Goal: Task Accomplishment & Management: Manage account settings

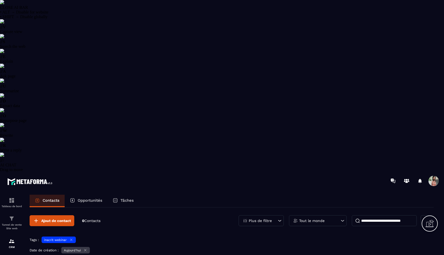
select select "******"
click at [87, 248] on icon at bounding box center [85, 250] width 4 height 4
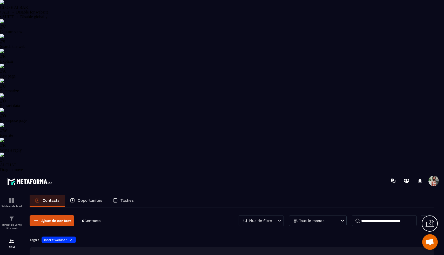
click at [71, 237] on div "inscrit webinar" at bounding box center [59, 240] width 34 height 6
click at [71, 239] on icon at bounding box center [71, 240] width 2 height 2
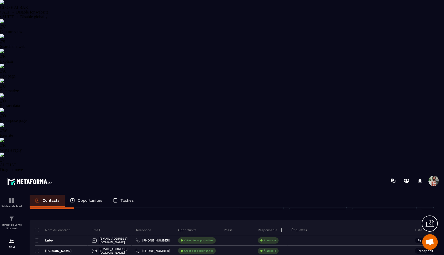
scroll to position [0, 0]
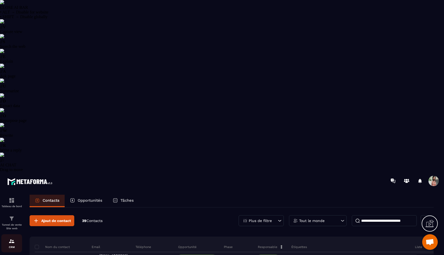
click at [14, 238] on img at bounding box center [12, 241] width 6 height 6
click at [428, 215] on button at bounding box center [427, 220] width 13 height 11
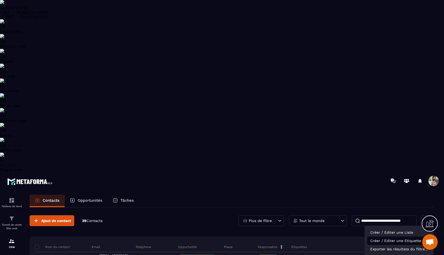
click at [415, 237] on p "Créer / Editer une Etiquette" at bounding box center [400, 241] width 64 height 8
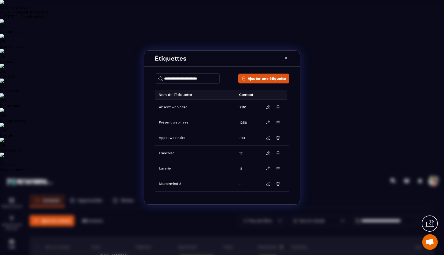
click at [184, 80] on input "Modal window" at bounding box center [187, 78] width 65 height 10
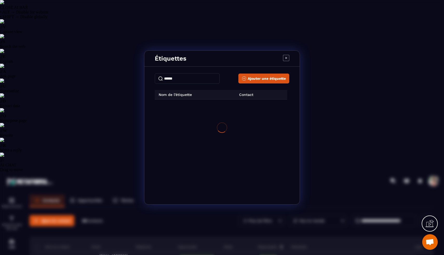
type input "******"
click at [269, 109] on icon "Modal window" at bounding box center [268, 107] width 5 height 5
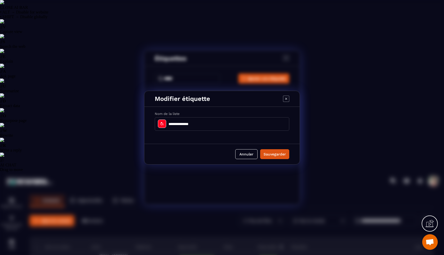
click at [286, 99] on icon "Modal window" at bounding box center [286, 99] width 6 height 6
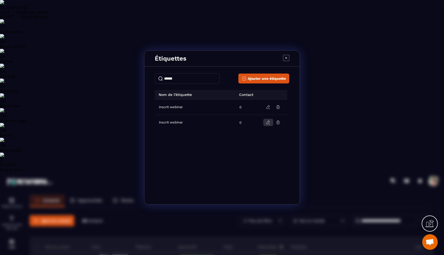
click at [268, 125] on icon "Modal window" at bounding box center [268, 122] width 5 height 5
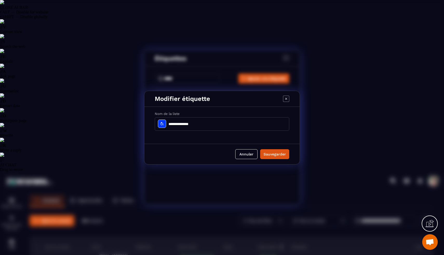
click at [286, 99] on icon "Modal window" at bounding box center [286, 99] width 6 height 6
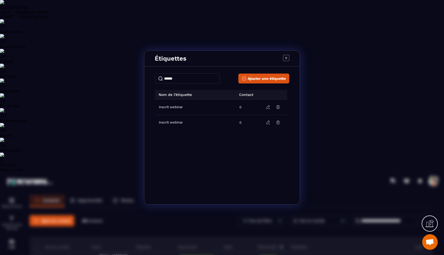
click at [287, 56] on icon "Modal window" at bounding box center [286, 58] width 6 height 6
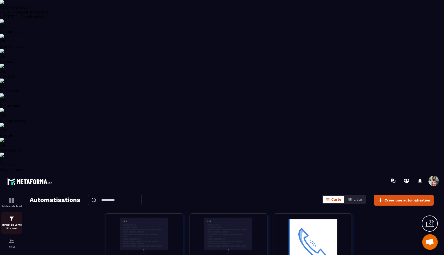
click at [14, 223] on p "Tunnel de vente Site web" at bounding box center [11, 226] width 21 height 7
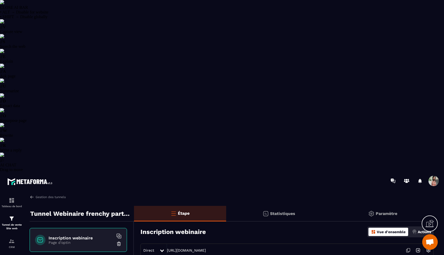
click at [370, 211] on img at bounding box center [372, 214] width 6 height 6
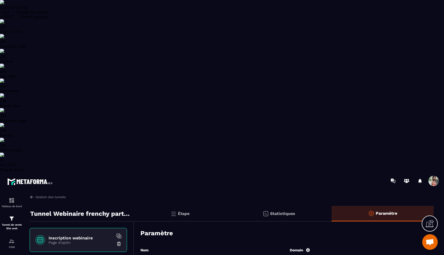
click at [370, 210] on img at bounding box center [372, 213] width 6 height 6
click at [174, 211] on img at bounding box center [174, 214] width 6 height 6
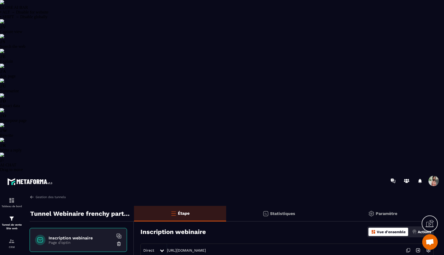
click at [429, 245] on img at bounding box center [429, 250] width 10 height 10
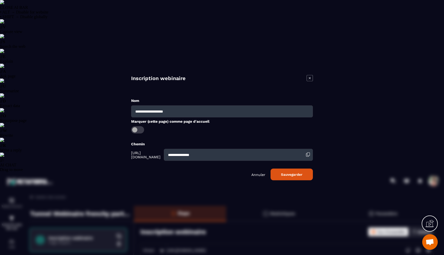
click at [310, 75] on icon "Modal window" at bounding box center [310, 78] width 6 height 6
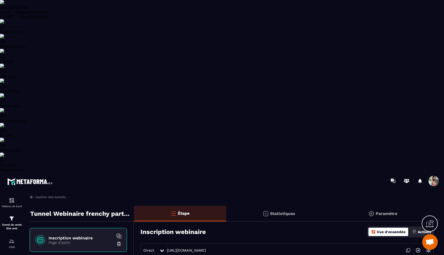
click at [427, 223] on icon at bounding box center [430, 223] width 8 height 8
